Goal: Task Accomplishment & Management: Manage account settings

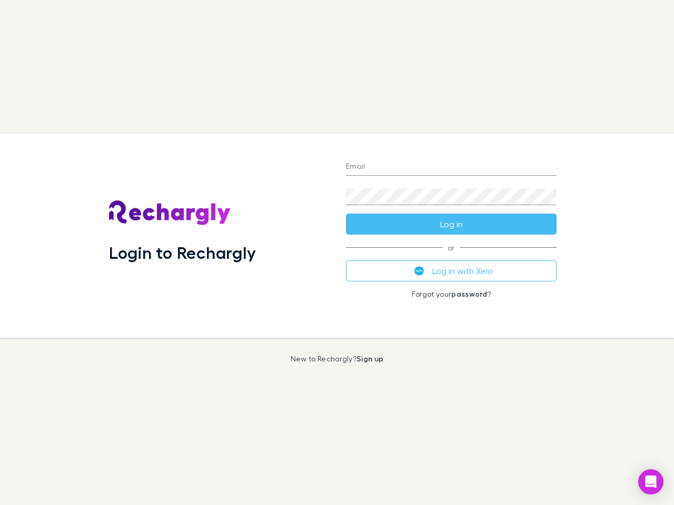
click at [337, 253] on div "Login to Rechargly" at bounding box center [219, 236] width 237 height 204
click at [451, 167] on input "Email" at bounding box center [451, 167] width 210 height 17
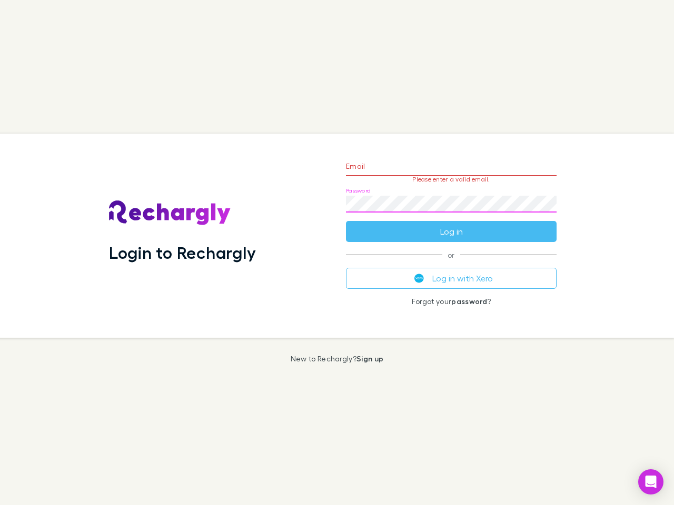
click at [451, 224] on form "Email Please enter a valid email. Password Log in" at bounding box center [451, 197] width 210 height 92
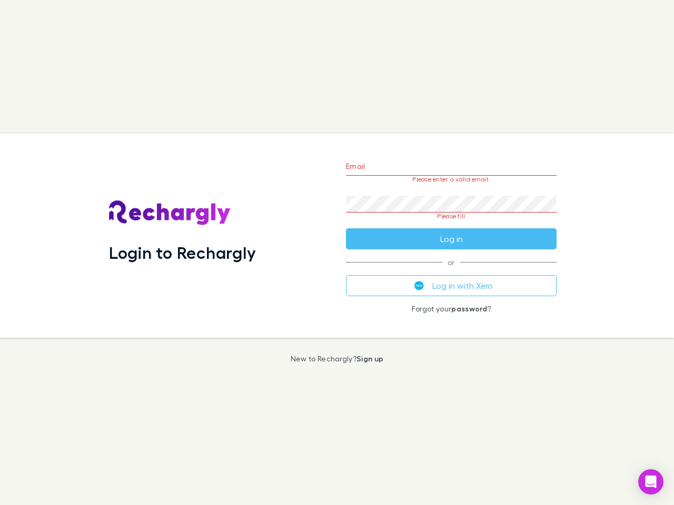
click at [451, 271] on div "Email Please enter a valid email. Password Please fill Log in or Log in with Xe…" at bounding box center [450, 236] width 227 height 204
click at [650, 482] on icon "Open Intercom Messenger" at bounding box center [650, 482] width 11 height 13
